Goal: Navigation & Orientation: Find specific page/section

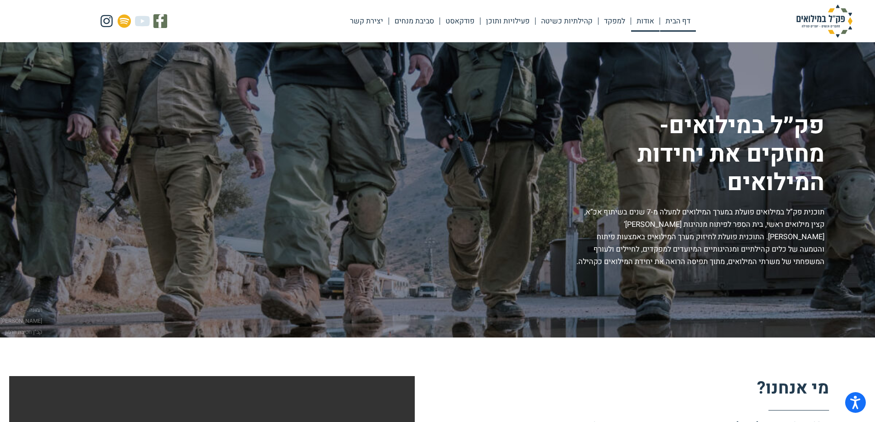
click at [646, 20] on link "אודות" at bounding box center [645, 21] width 28 height 21
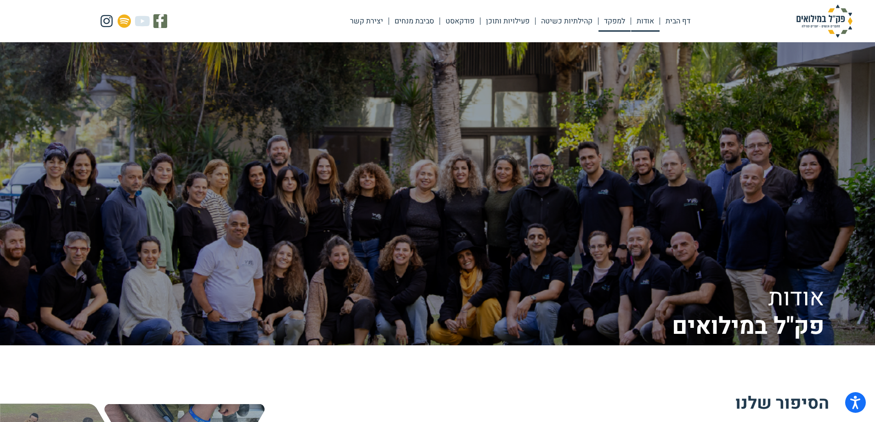
click at [611, 19] on link "למפקד" at bounding box center [614, 21] width 32 height 21
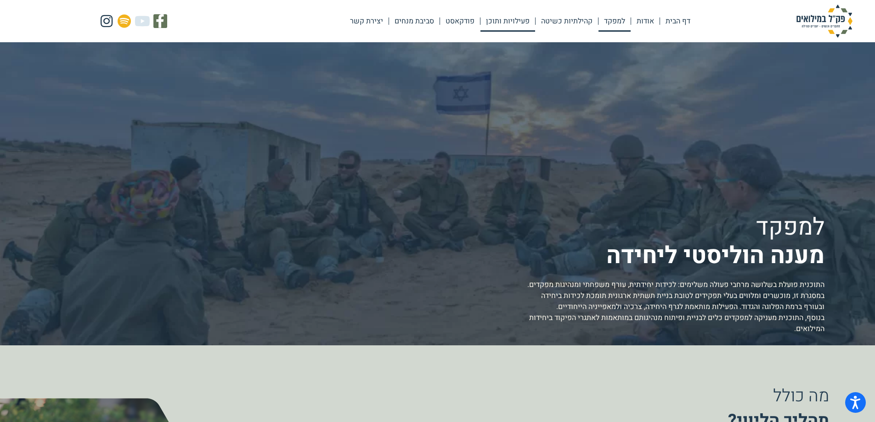
click at [511, 20] on link "פעילויות ותוכן" at bounding box center [507, 21] width 55 height 21
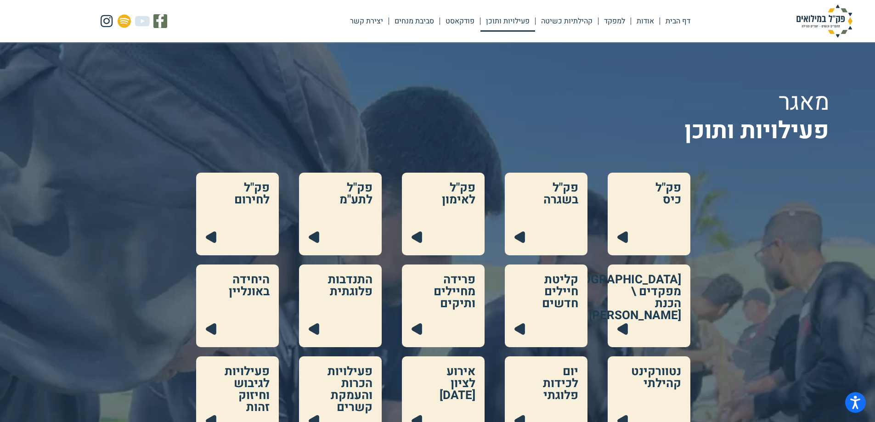
click at [666, 187] on link at bounding box center [648, 214] width 83 height 83
